Goal: Transaction & Acquisition: Obtain resource

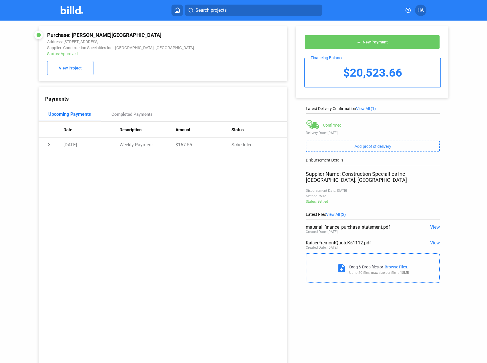
click at [67, 10] on img at bounding box center [72, 10] width 23 height 8
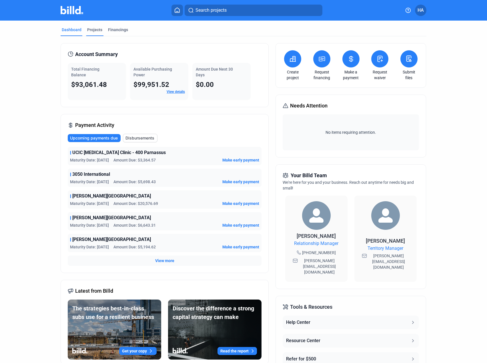
click at [92, 31] on div "Projects" at bounding box center [94, 30] width 15 height 6
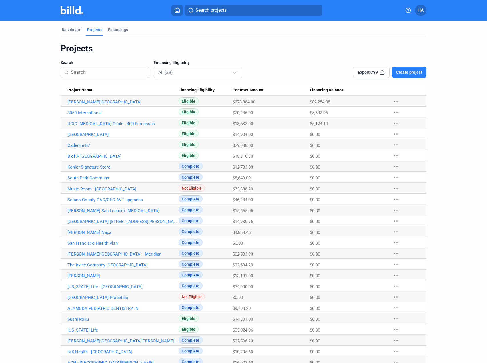
click at [80, 106] on Name "[PERSON_NAME][GEOGRAPHIC_DATA]" at bounding box center [120, 101] width 118 height 11
click at [81, 103] on link "[PERSON_NAME][GEOGRAPHIC_DATA]" at bounding box center [122, 101] width 111 height 5
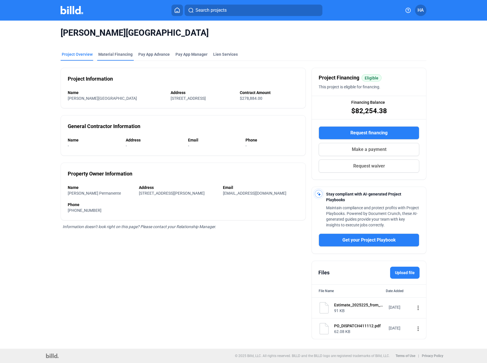
click at [117, 55] on div "Material Financing" at bounding box center [115, 54] width 34 height 6
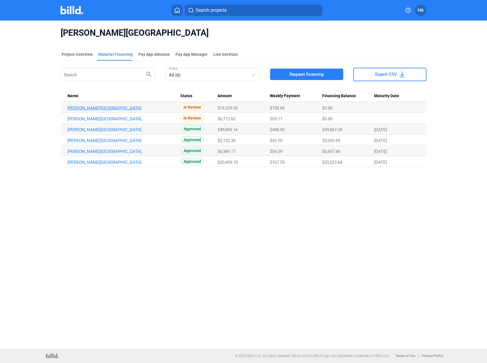
click at [93, 107] on link "[PERSON_NAME][GEOGRAPHIC_DATA]" at bounding box center [122, 107] width 111 height 5
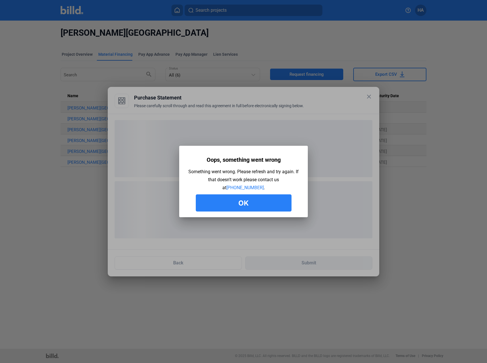
click at [241, 196] on button "Ok" at bounding box center [244, 202] width 96 height 17
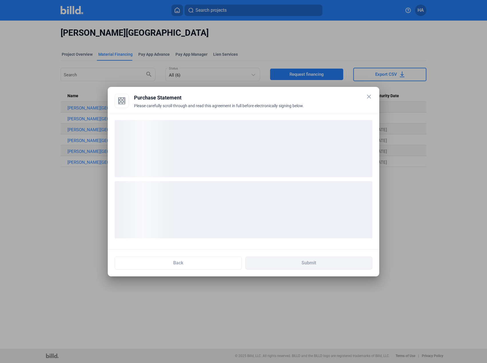
click at [367, 96] on mat-icon "close" at bounding box center [368, 96] width 7 height 7
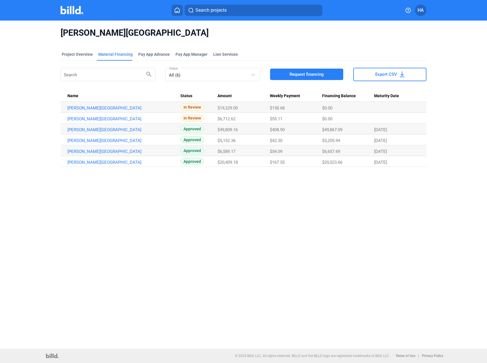
click at [106, 208] on div "[PERSON_NAME][GEOGRAPHIC_DATA] Project Overview Material Financing Pay App Adva…" at bounding box center [243, 185] width 487 height 328
